Goal: Task Accomplishment & Management: Manage account settings

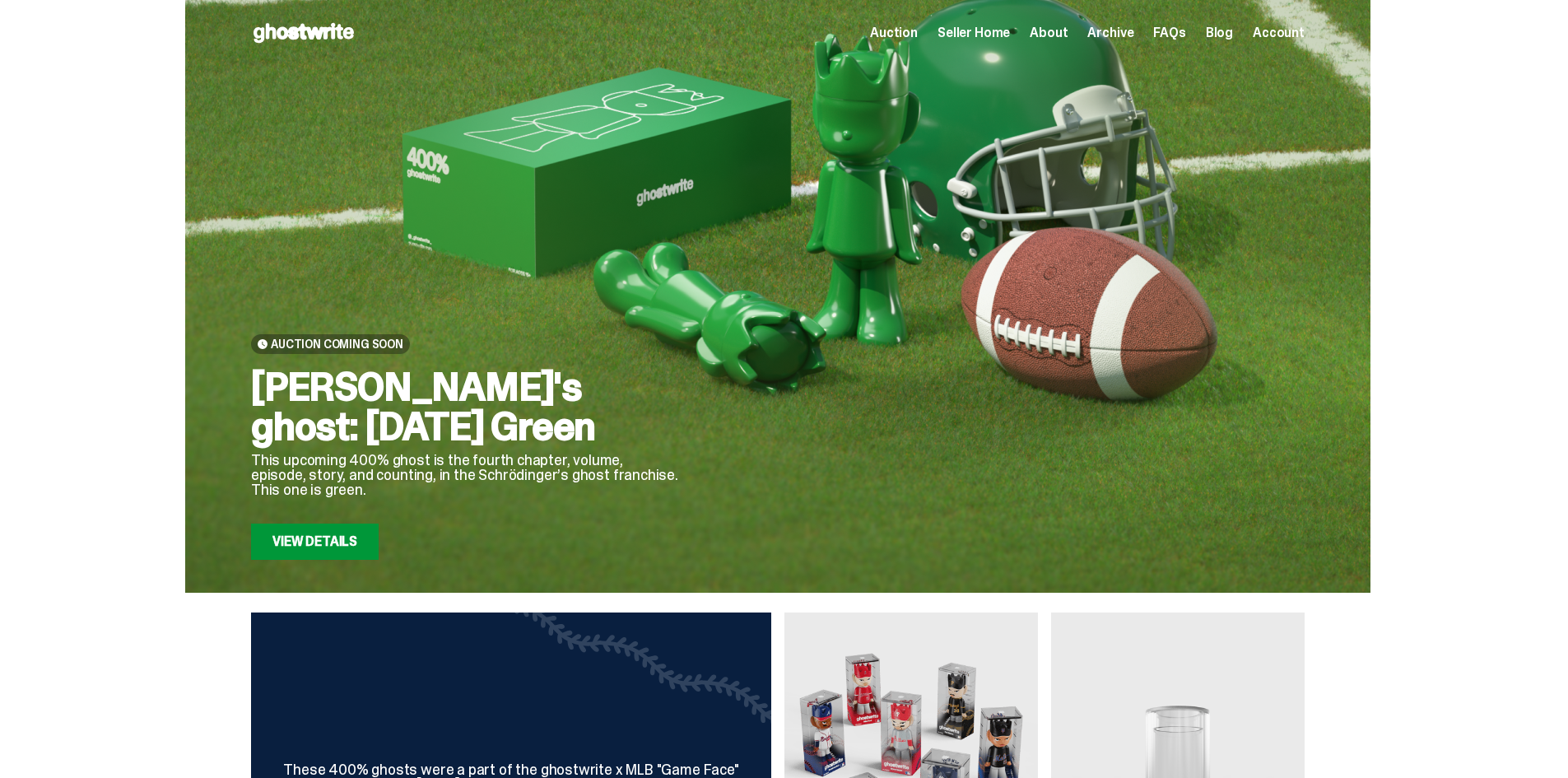
click at [543, 419] on h2 "[PERSON_NAME]'s ghost: [DATE] Green" at bounding box center [465, 406] width 428 height 79
click at [519, 423] on h2 "[PERSON_NAME]'s ghost: [DATE] Green" at bounding box center [465, 406] width 428 height 79
click at [497, 431] on h2 "[PERSON_NAME]'s ghost: [DATE] Green" at bounding box center [465, 406] width 428 height 79
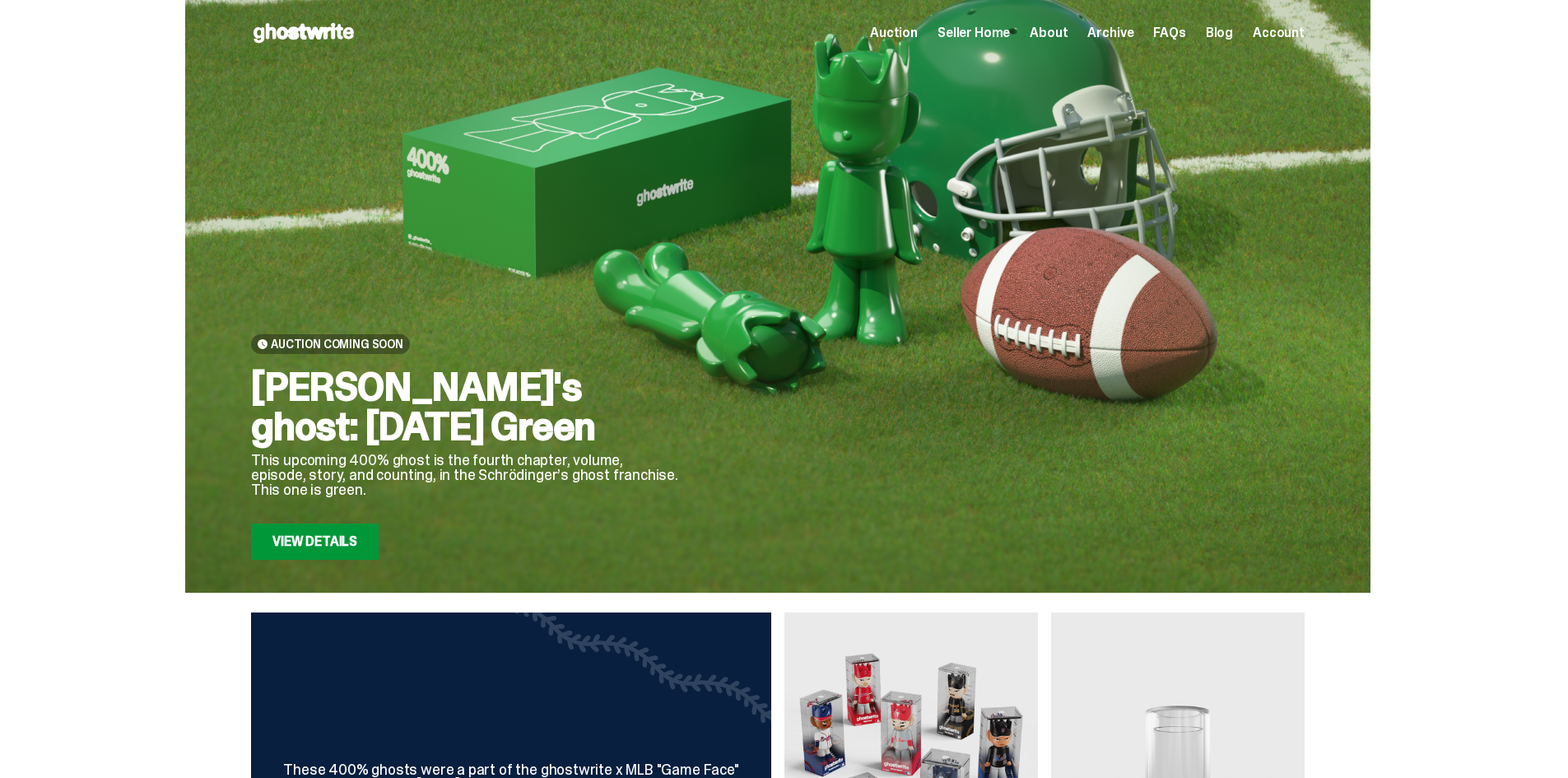
click at [489, 393] on h2 "[PERSON_NAME]'s ghost: [DATE] Green" at bounding box center [465, 406] width 428 height 79
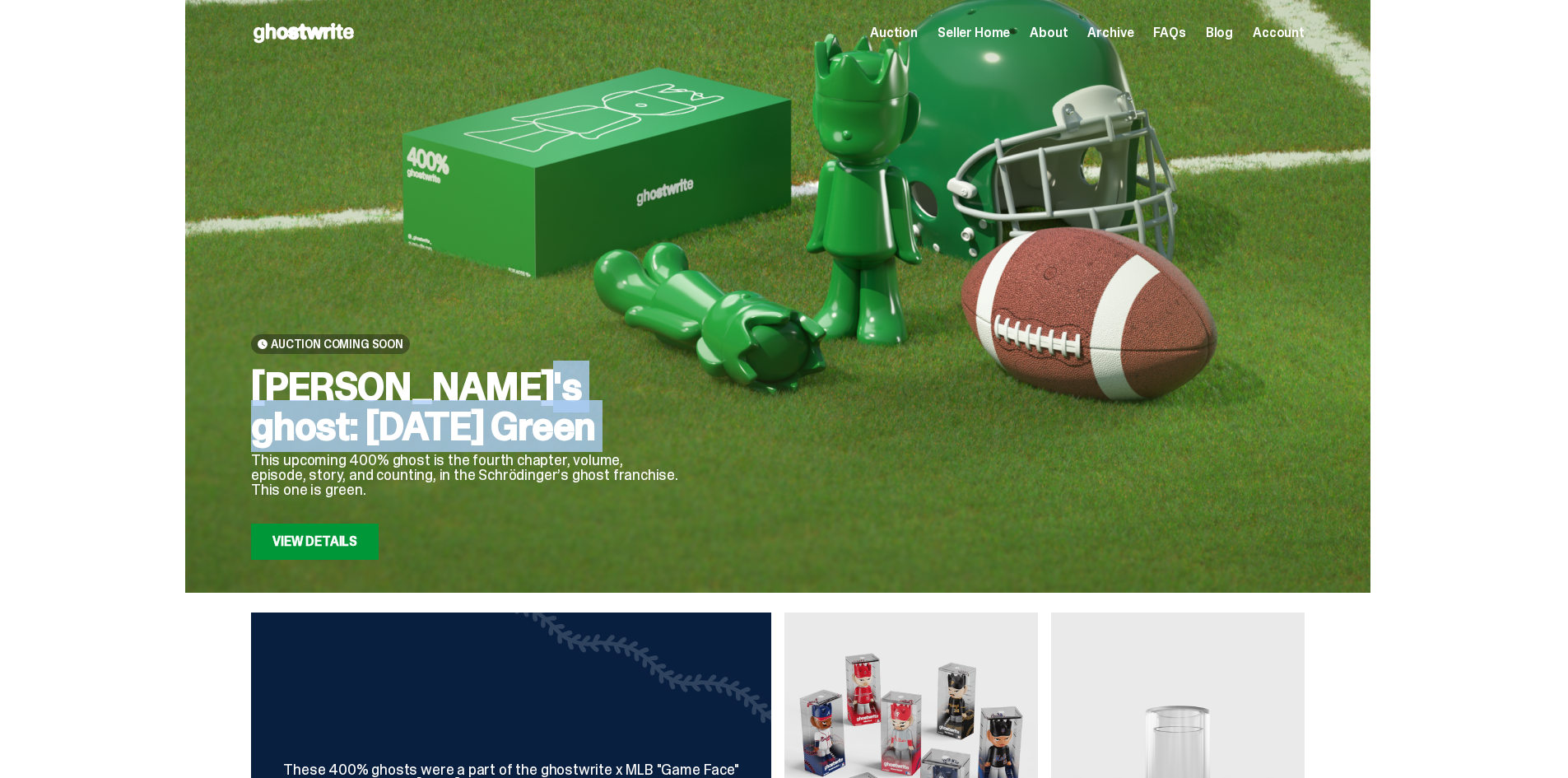
click at [489, 393] on h2 "[PERSON_NAME]'s ghost: [DATE] Green" at bounding box center [465, 406] width 428 height 79
copy div "[PERSON_NAME]'s ghost: [DATE] Green"
click at [970, 37] on span "Seller Home" at bounding box center [973, 33] width 72 height 13
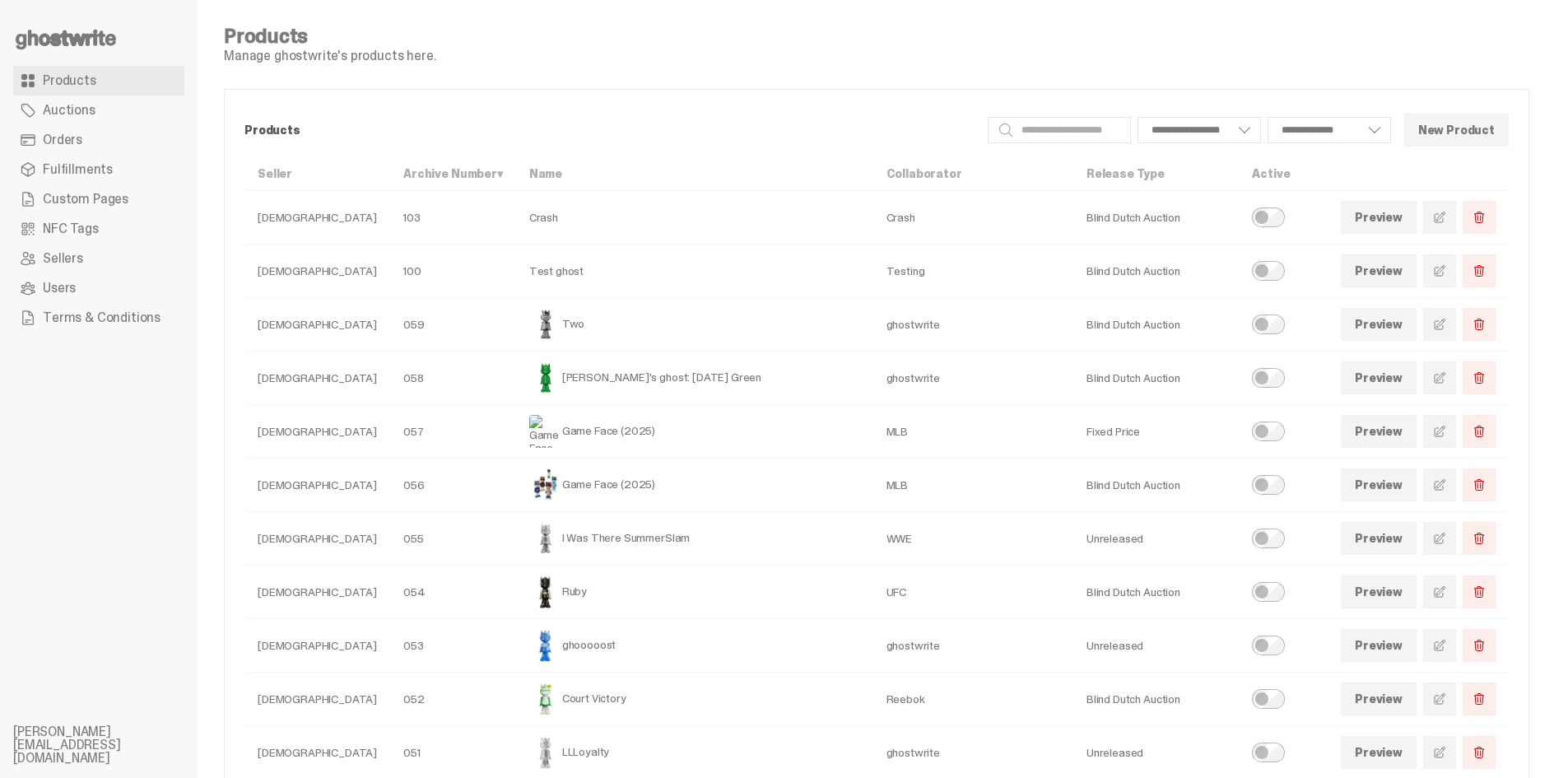
select select
click at [1446, 379] on span at bounding box center [1438, 377] width 13 height 13
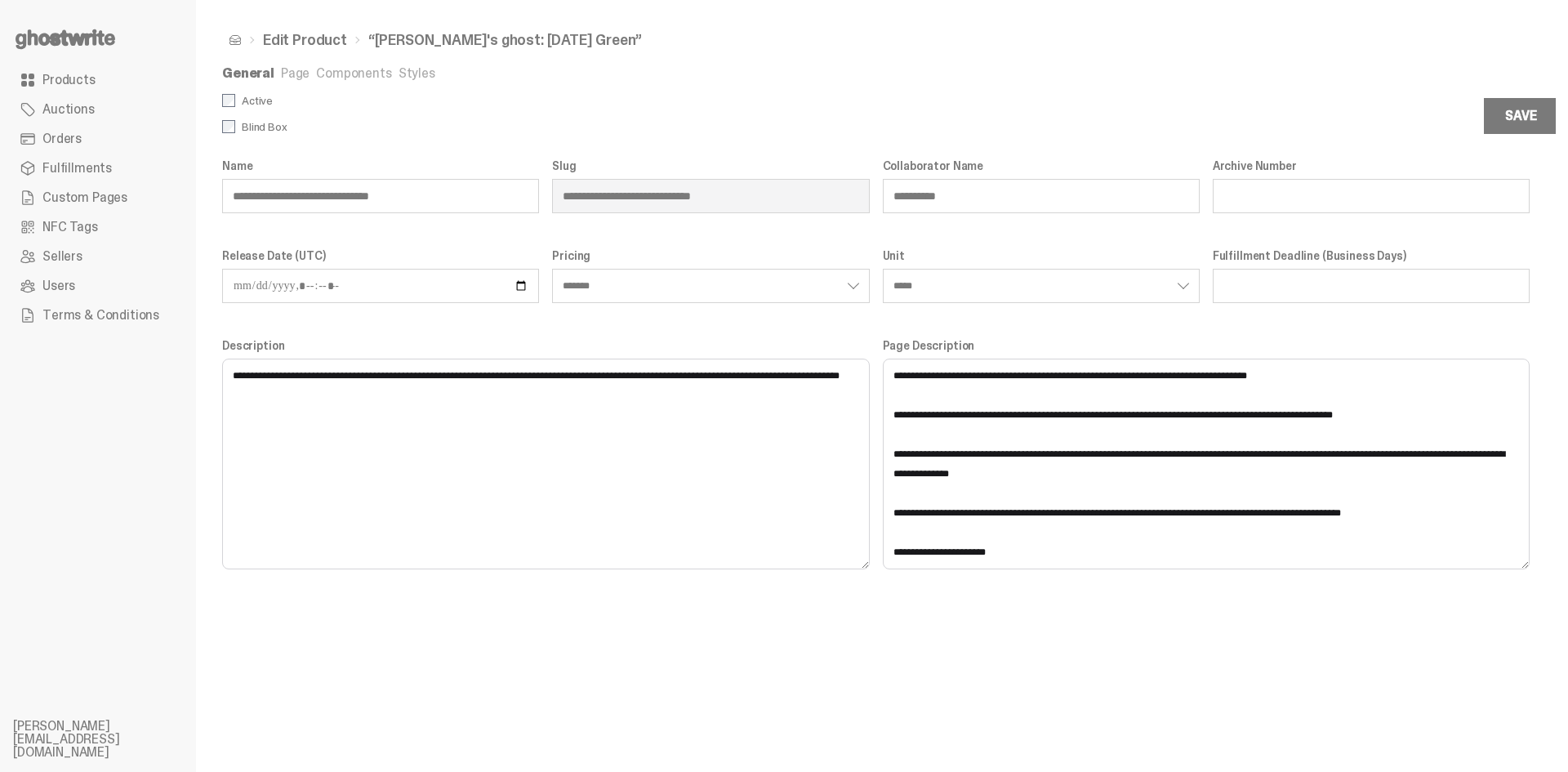
click at [301, 75] on link "Page" at bounding box center [295, 73] width 29 height 17
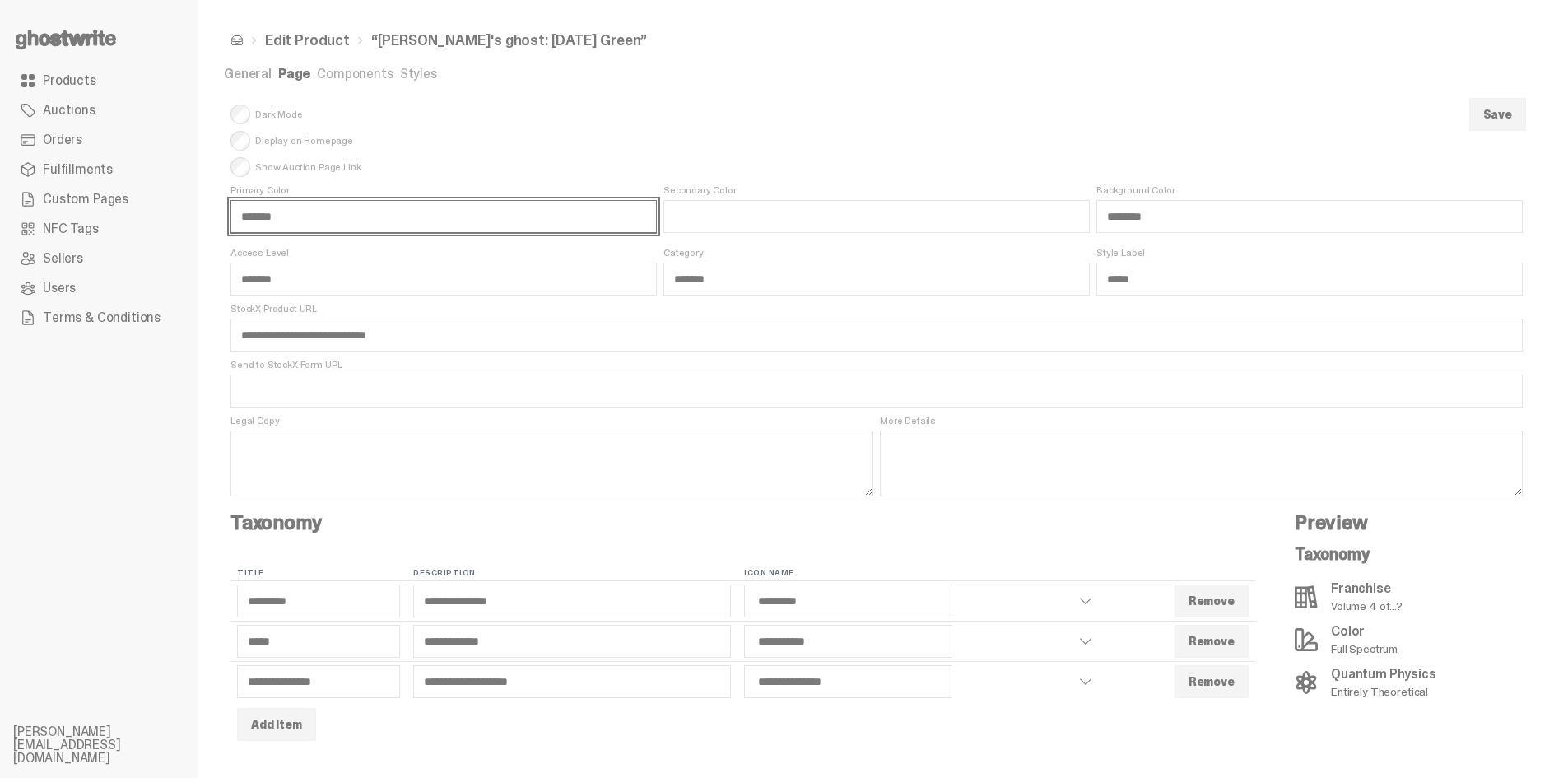
click at [366, 222] on input "*******" at bounding box center [443, 216] width 426 height 33
click at [605, 230] on input "*******" at bounding box center [443, 216] width 426 height 33
click at [600, 223] on input "*******" at bounding box center [443, 216] width 426 height 33
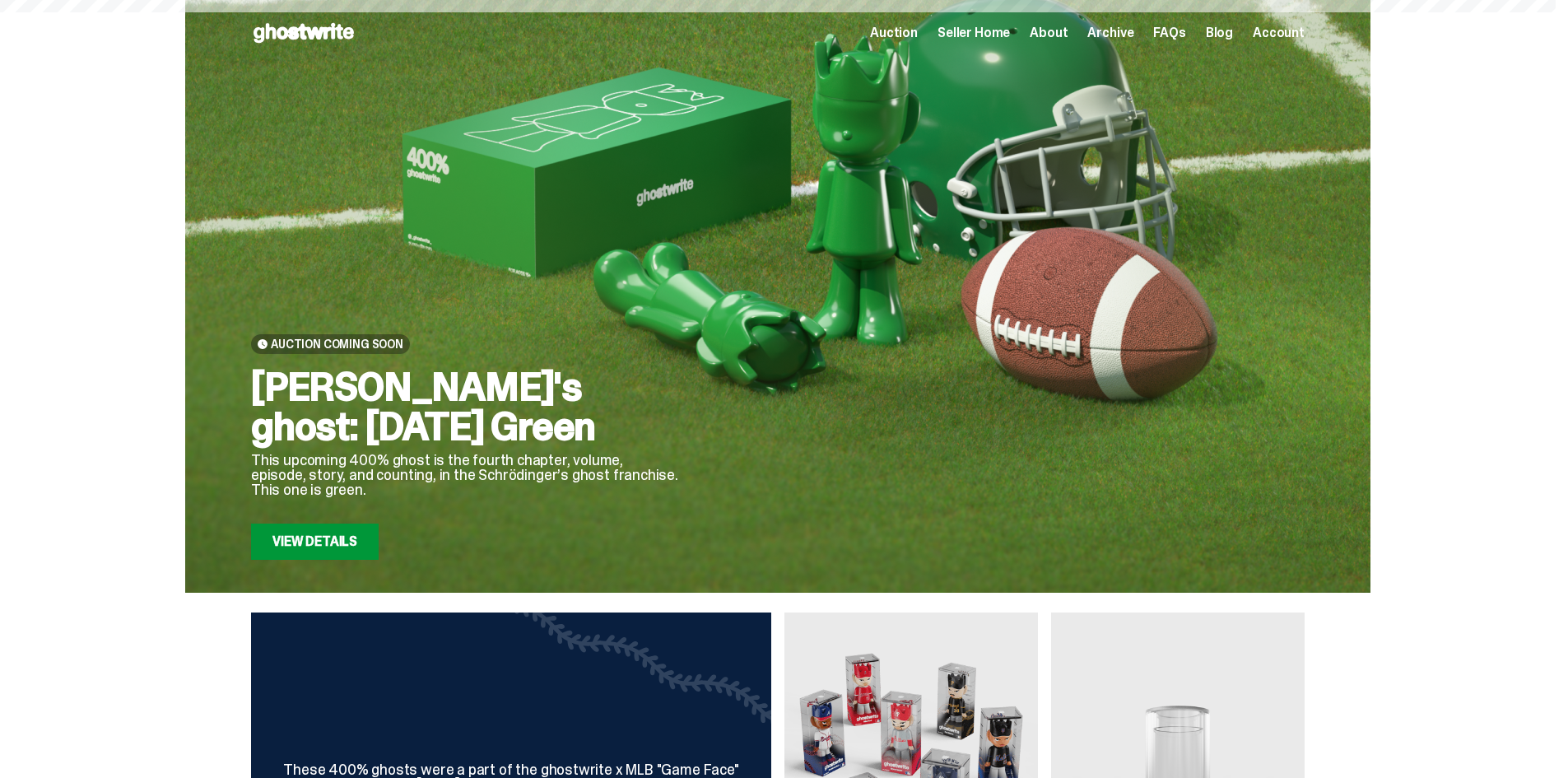
click at [660, 255] on div "Auction Coming Soon Schrödinger's ghost: Sunday Green This upcoming 400% ghost …" at bounding box center [465, 334] width 428 height 449
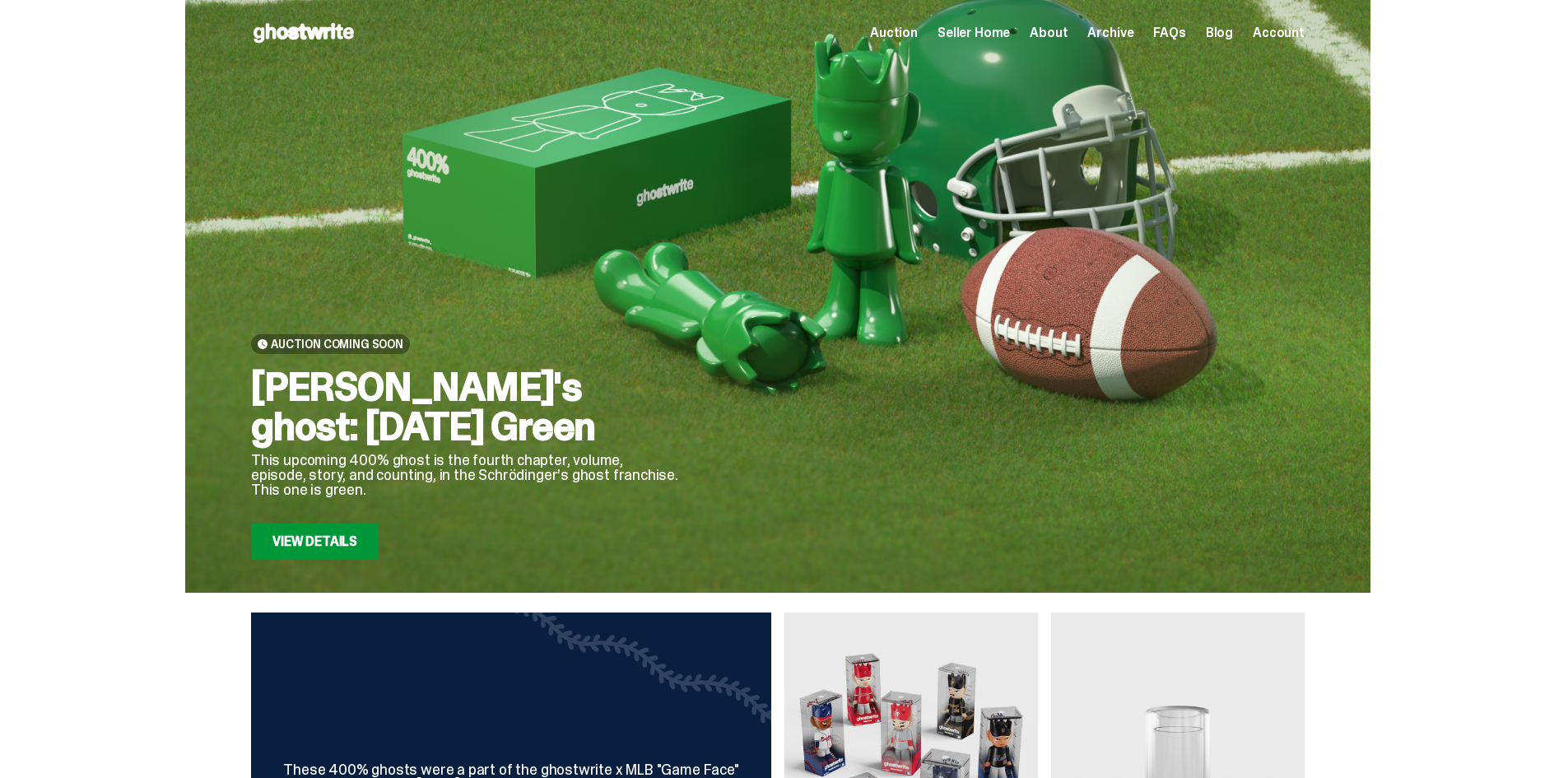
click at [312, 531] on link "View Details" at bounding box center [314, 541] width 128 height 37
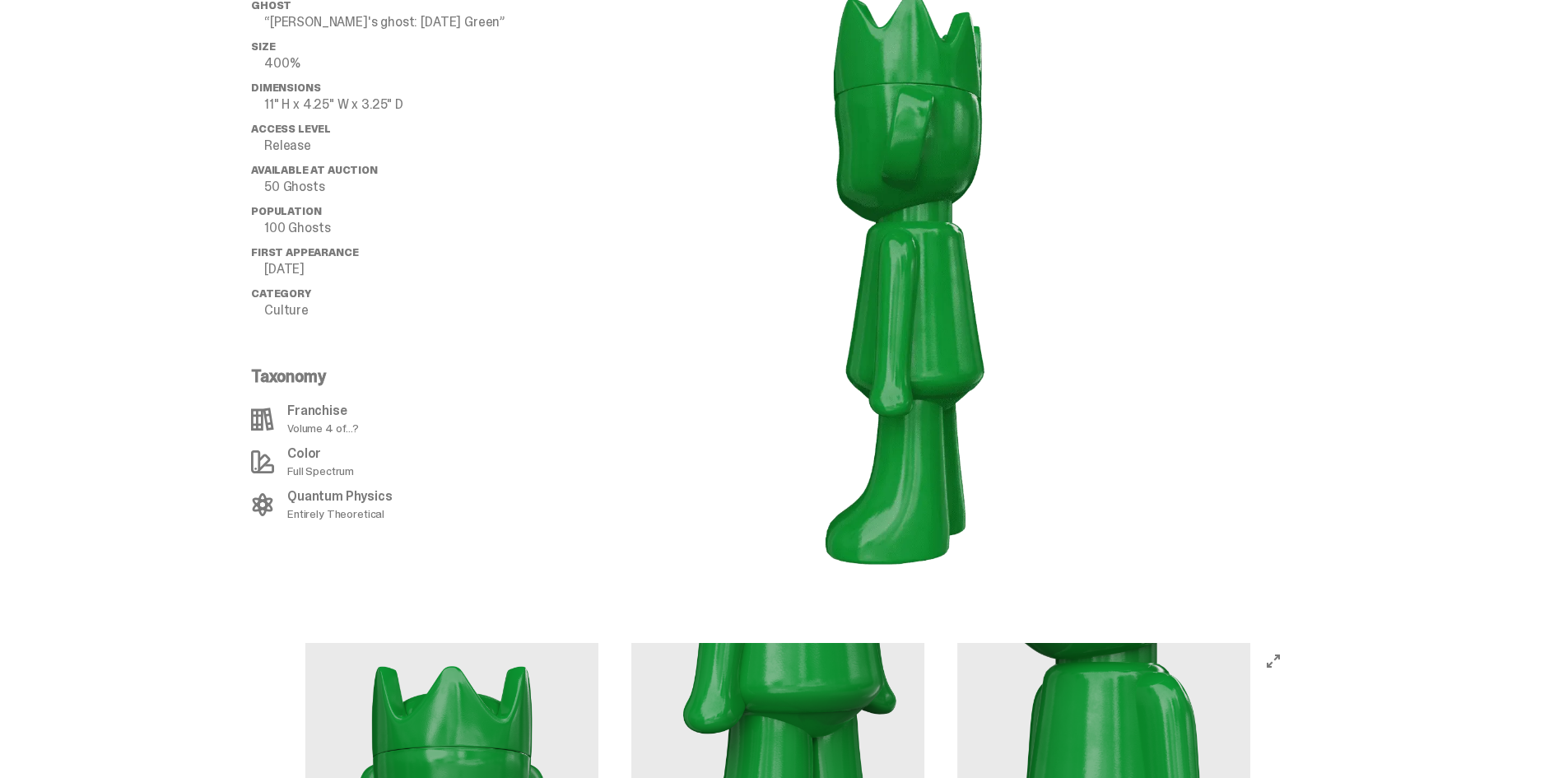
scroll to position [1727, 0]
